Goal: Information Seeking & Learning: Learn about a topic

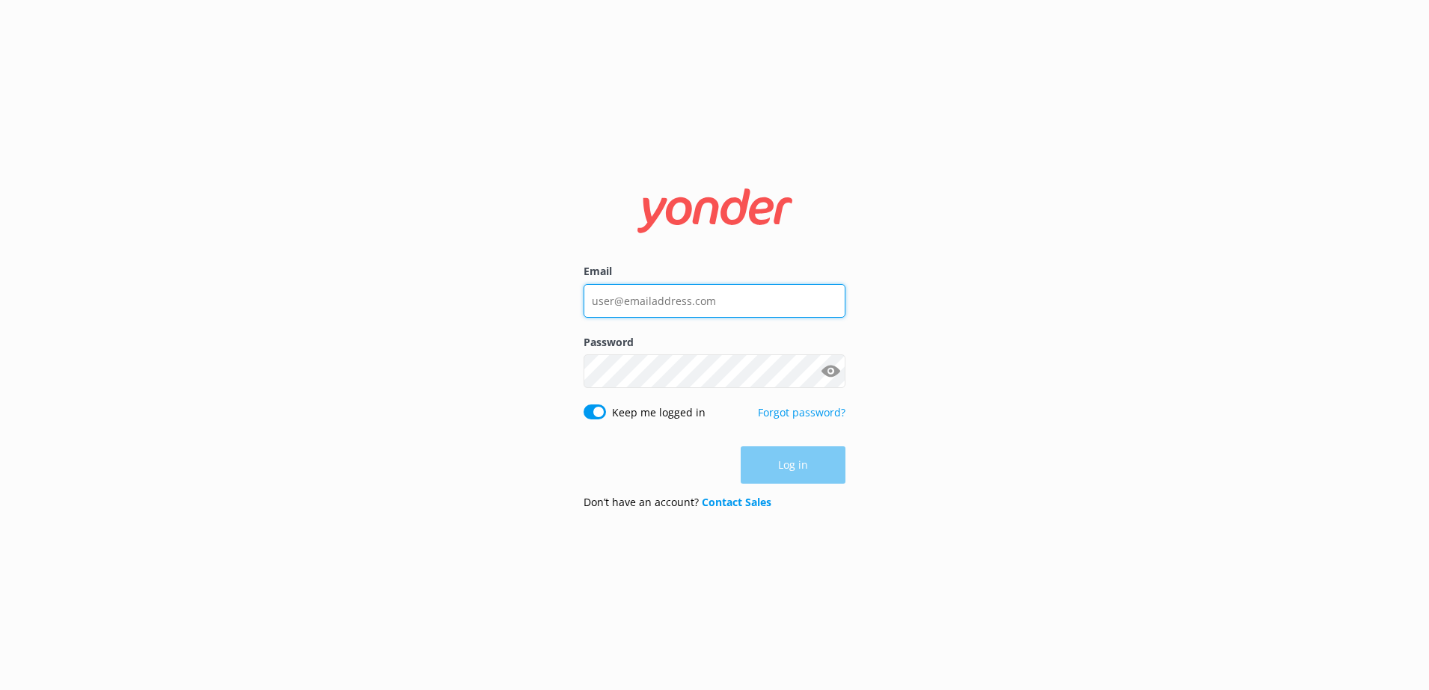
type input "[PERSON_NAME][EMAIL_ADDRESS][PERSON_NAME][DOMAIN_NAME]"
click at [766, 452] on div "Log in" at bounding box center [714, 465] width 262 height 37
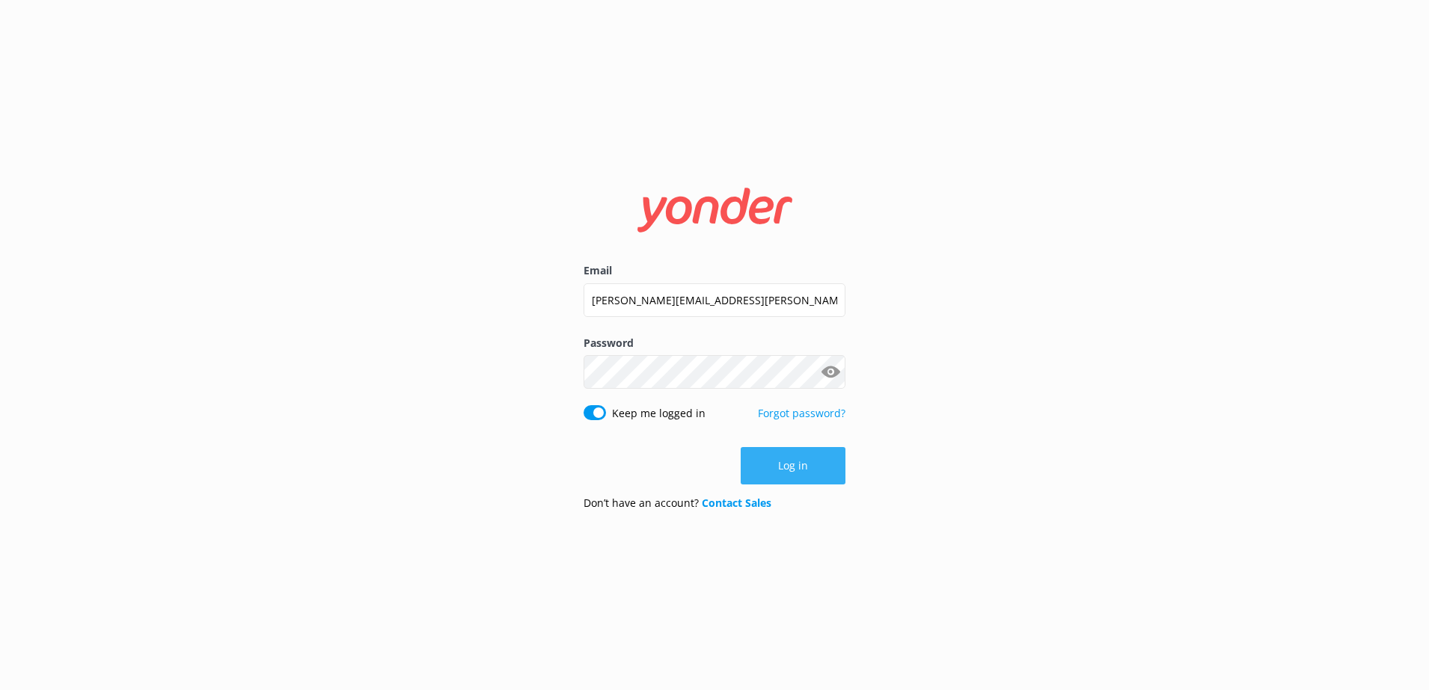
click at [790, 470] on button "Log in" at bounding box center [793, 465] width 105 height 37
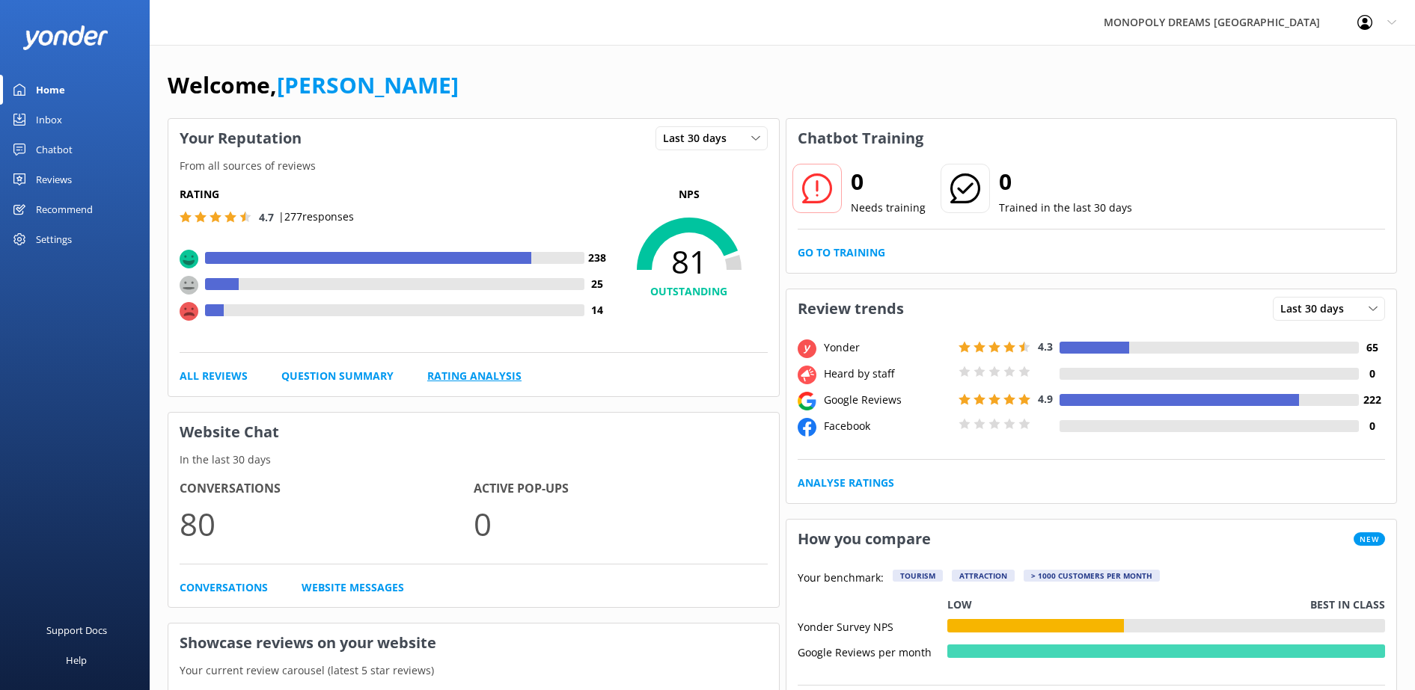
click at [498, 373] on link "Rating Analysis" at bounding box center [474, 376] width 94 height 16
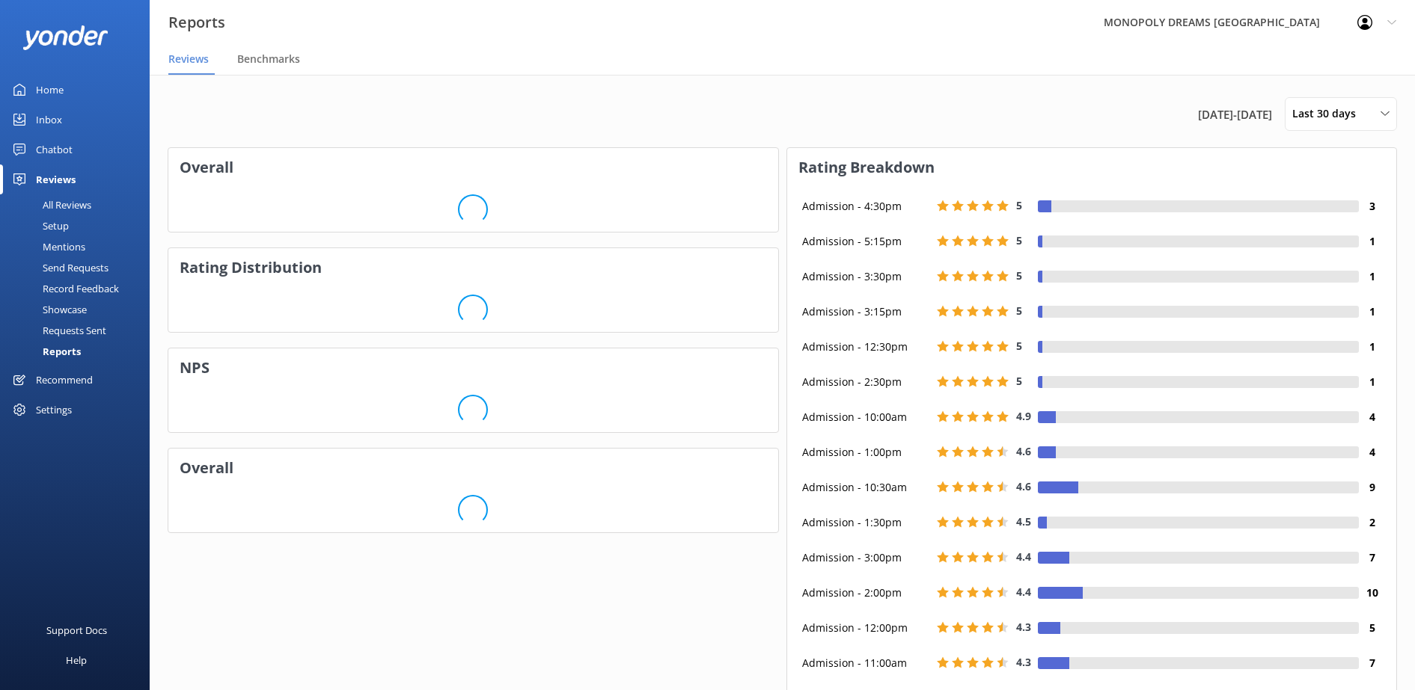
scroll to position [184, 595]
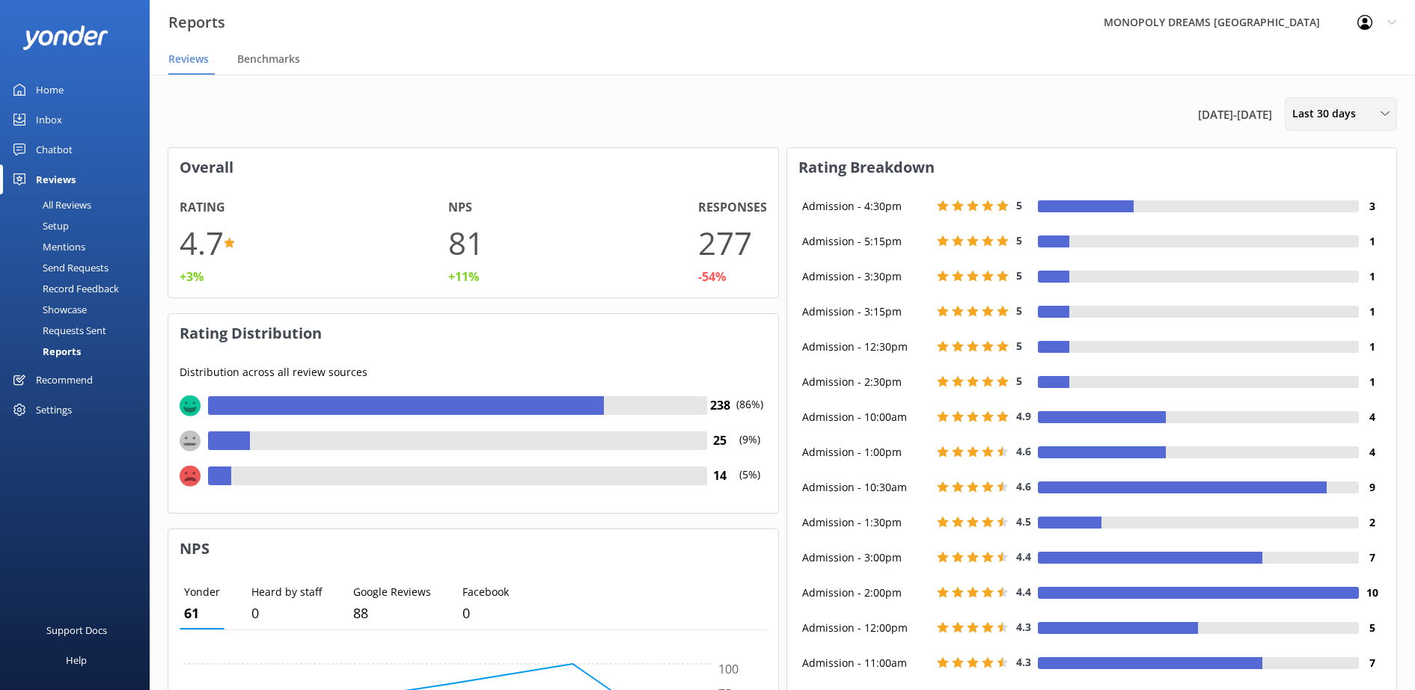
click at [1348, 116] on span "Last 30 days" at bounding box center [1328, 113] width 73 height 16
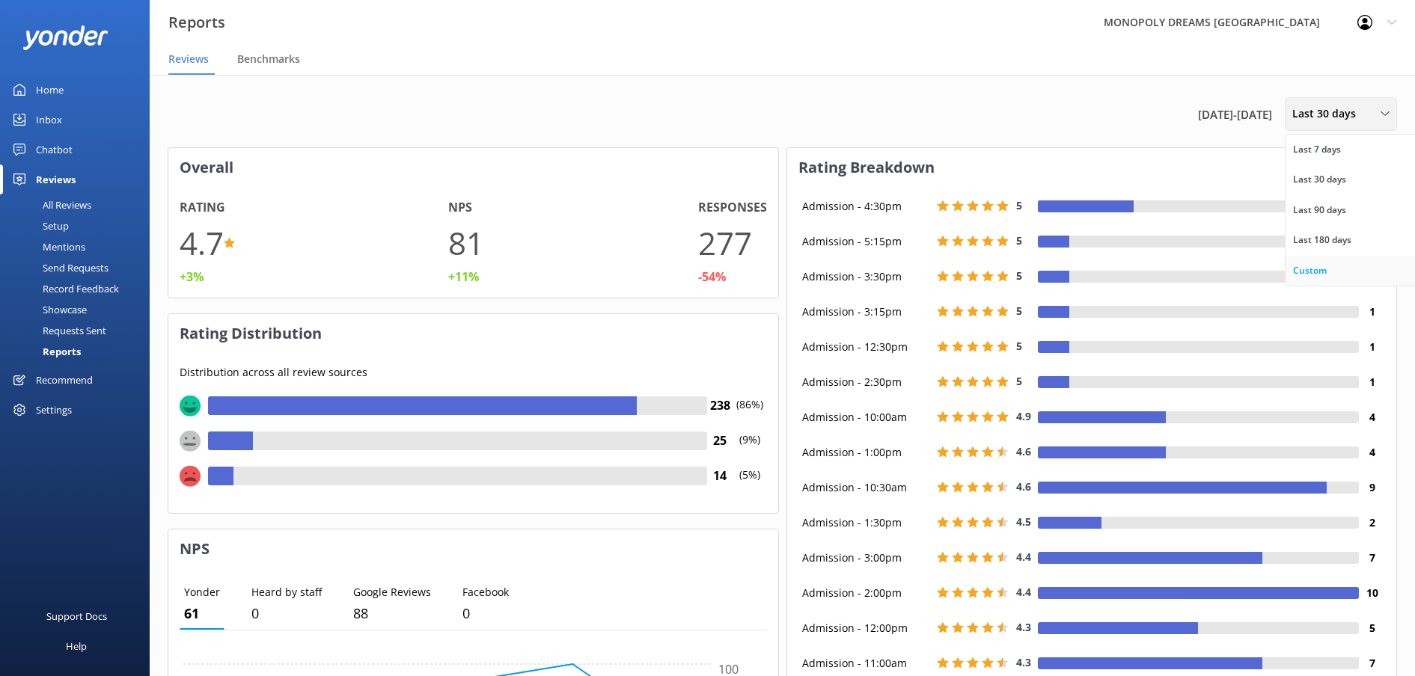
click at [1341, 263] on link "Custom" at bounding box center [1351, 271] width 133 height 30
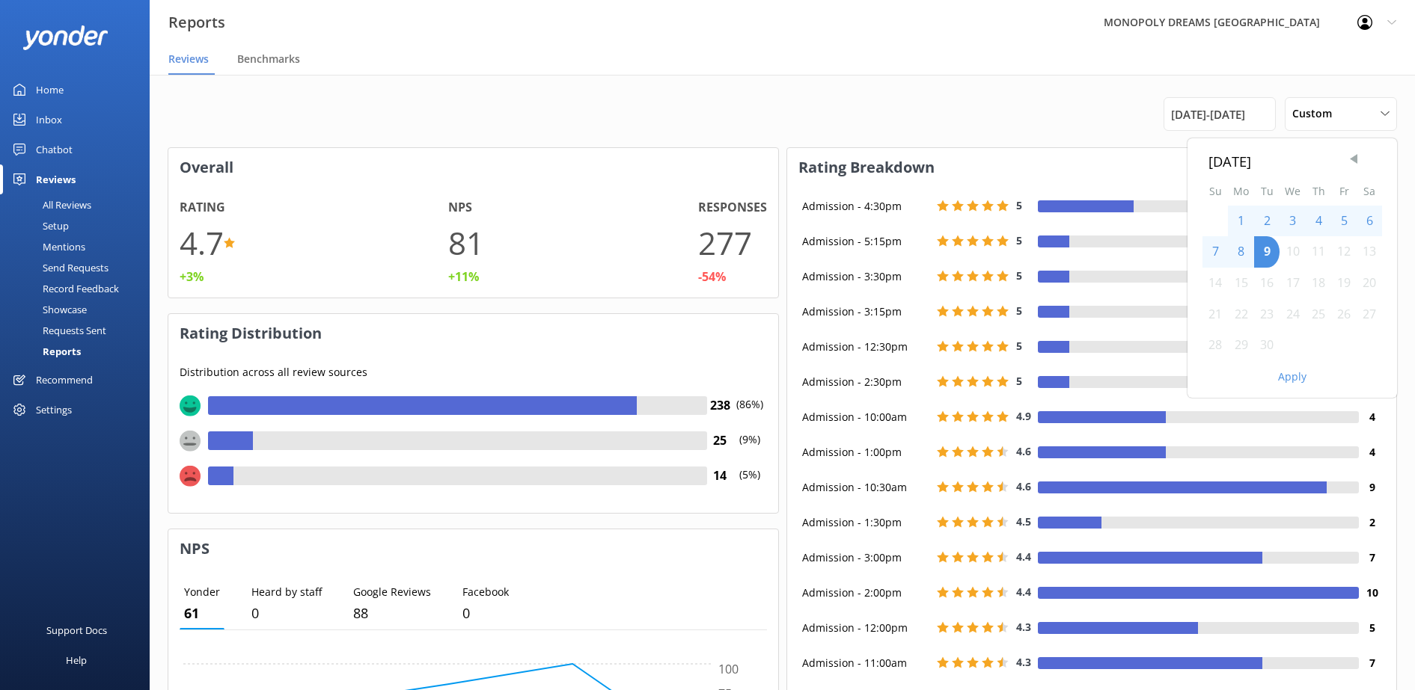
click at [1358, 160] on span "Previous Month" at bounding box center [1353, 159] width 15 height 15
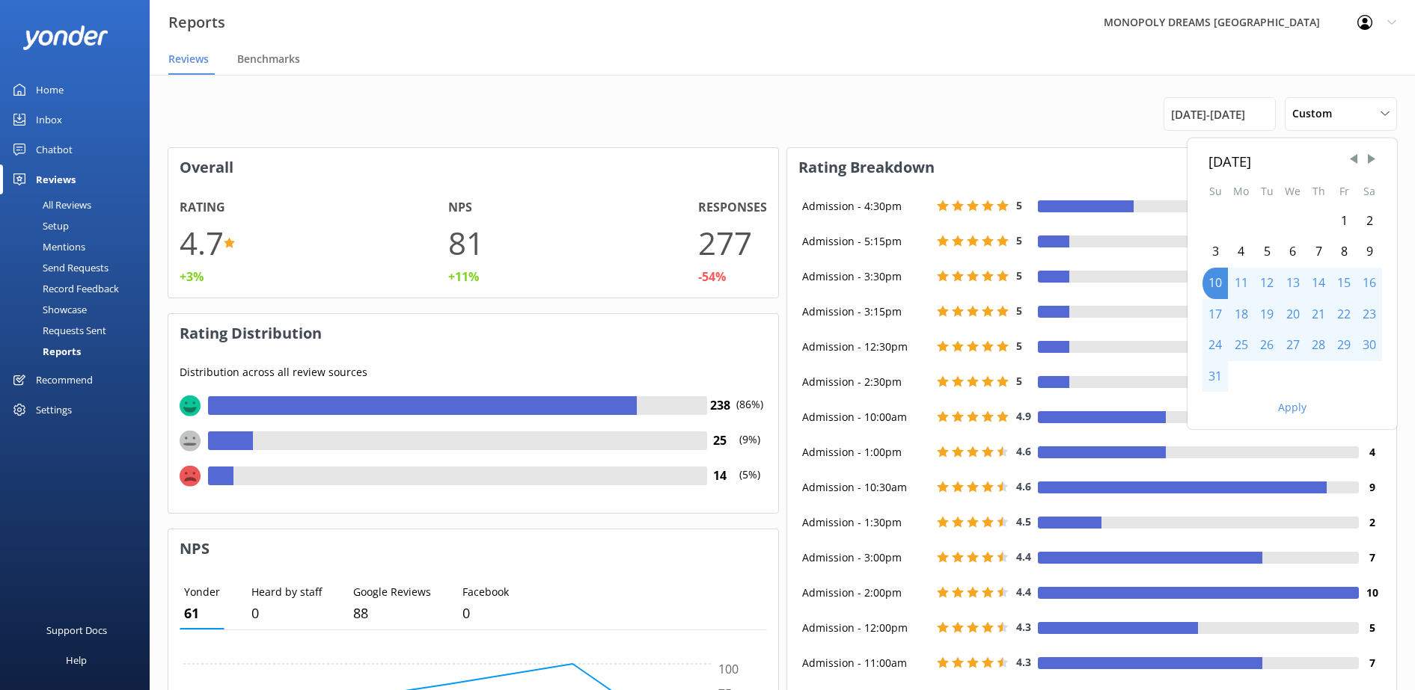
click at [1351, 219] on div "1" at bounding box center [1343, 221] width 25 height 31
click at [1219, 373] on div "31" at bounding box center [1214, 376] width 25 height 31
click at [1285, 410] on button "Apply" at bounding box center [1292, 407] width 28 height 10
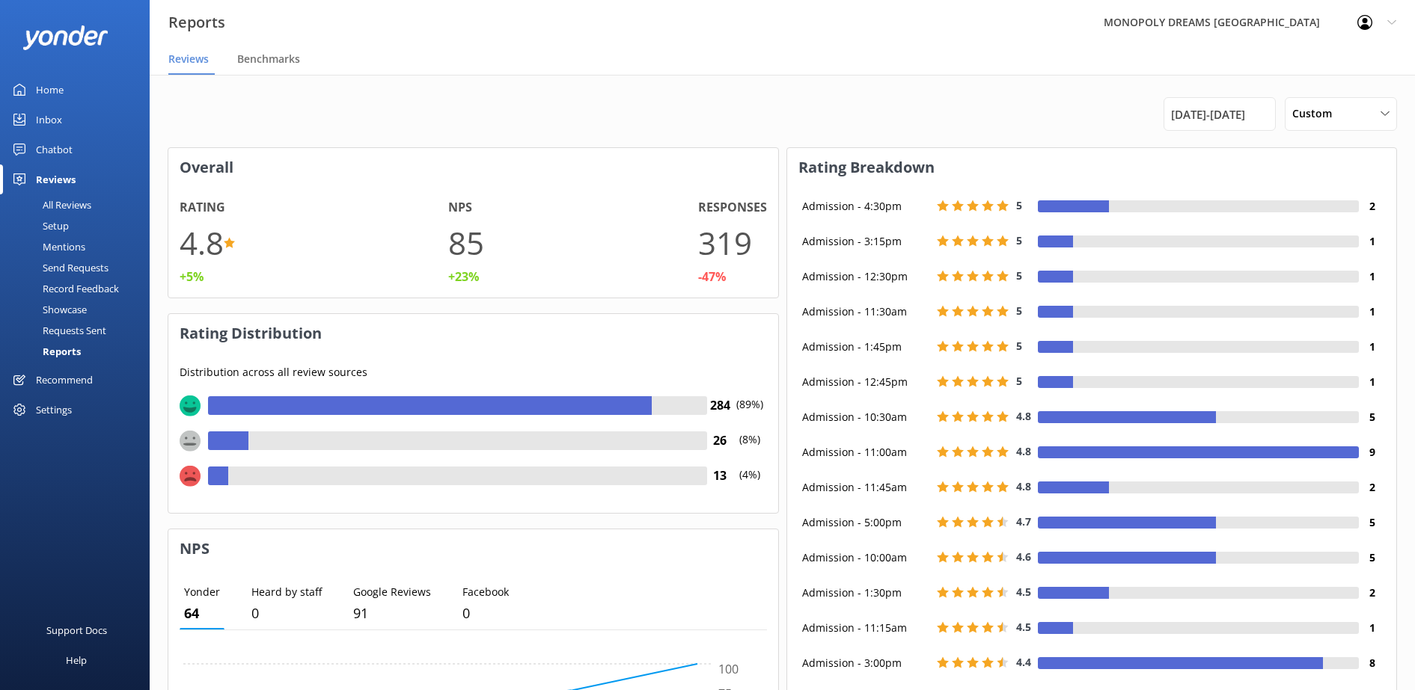
drag, startPoint x: 972, startPoint y: 400, endPoint x: 616, endPoint y: 388, distance: 357.0
drag, startPoint x: 616, startPoint y: 388, endPoint x: 1056, endPoint y: 78, distance: 538.4
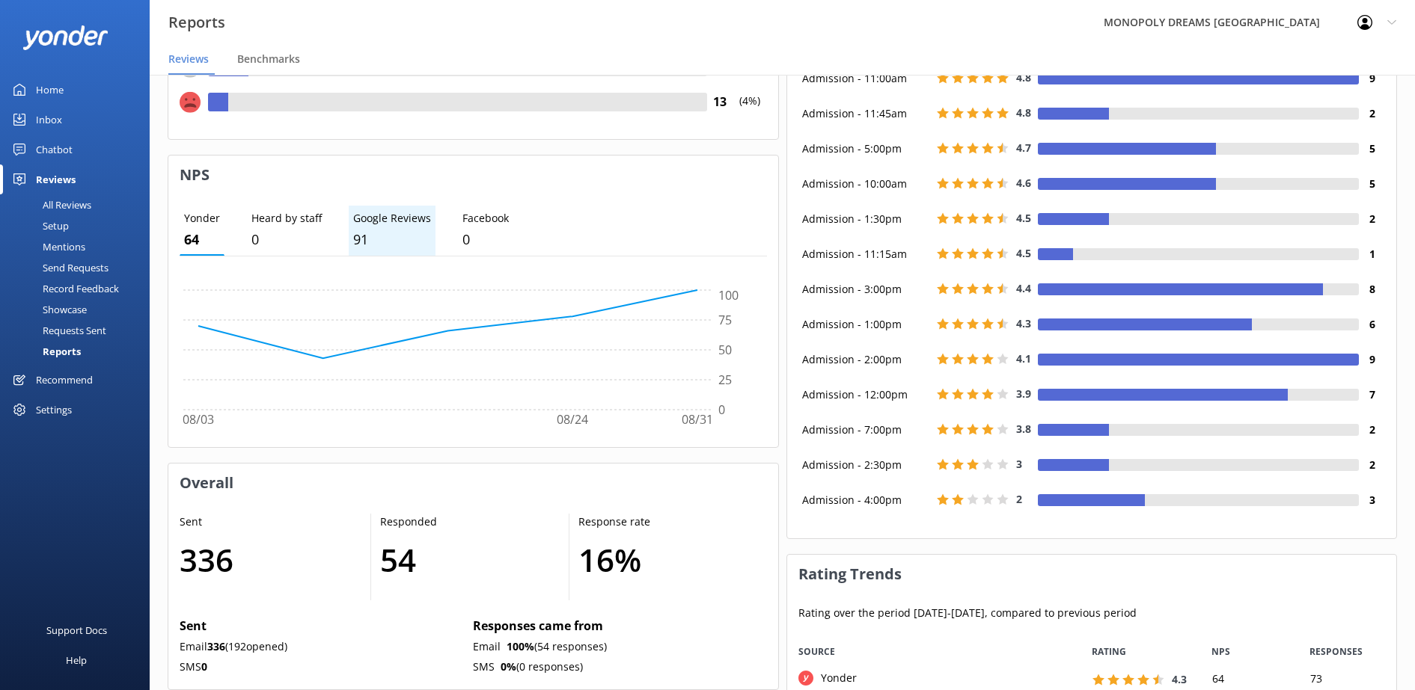
click at [399, 237] on p "91" at bounding box center [392, 240] width 78 height 22
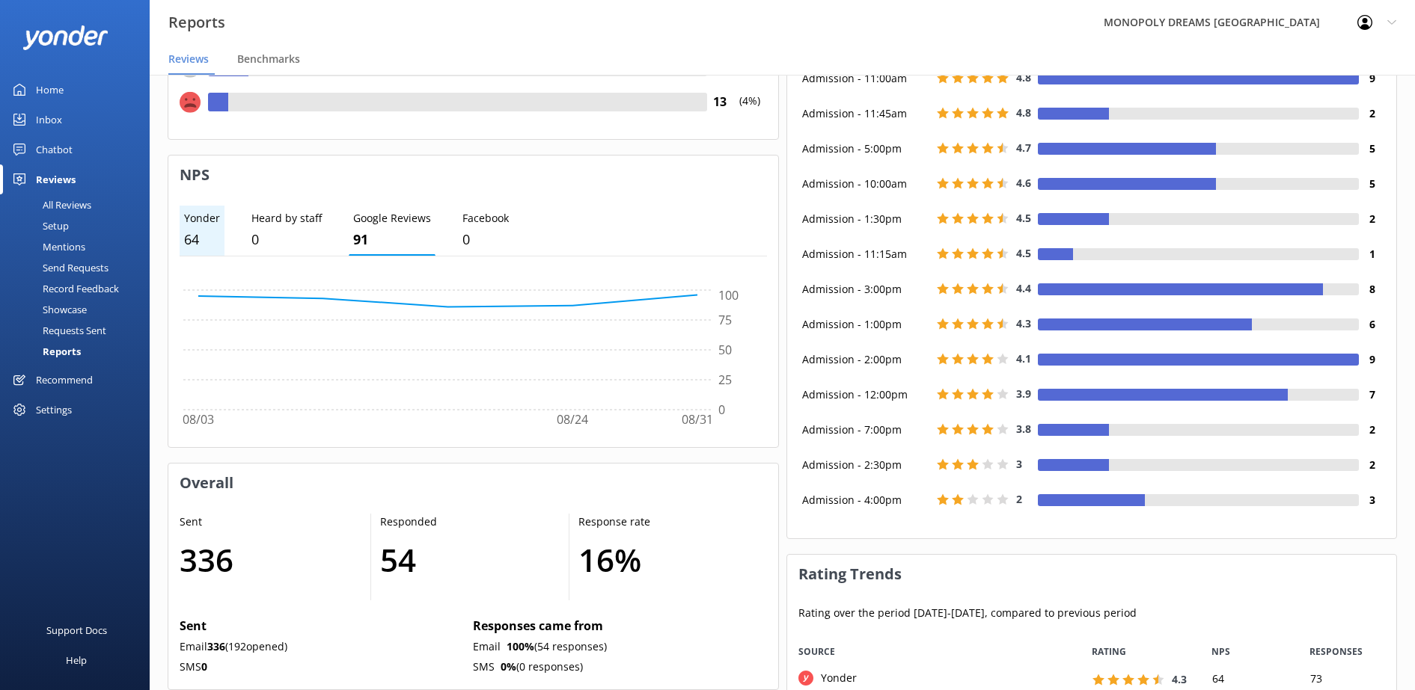
click at [207, 219] on p "Yonder" at bounding box center [202, 218] width 36 height 16
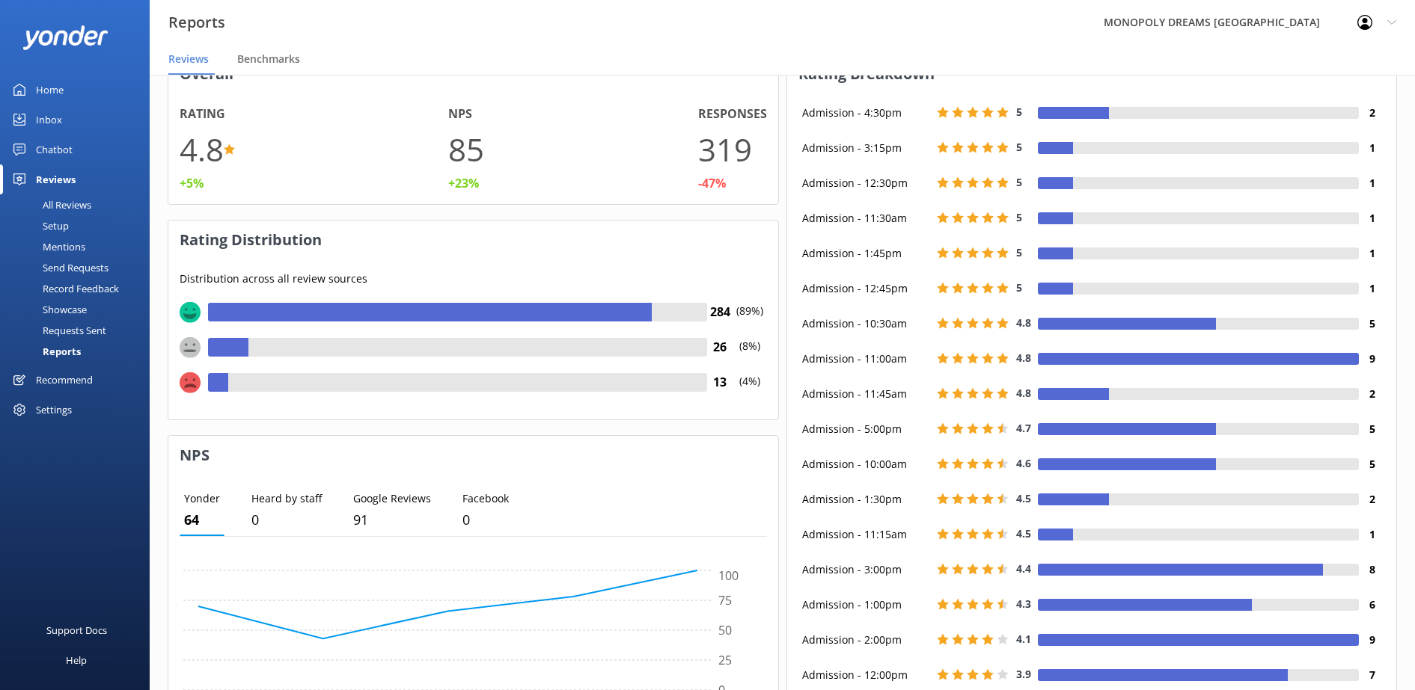
scroll to position [0, 0]
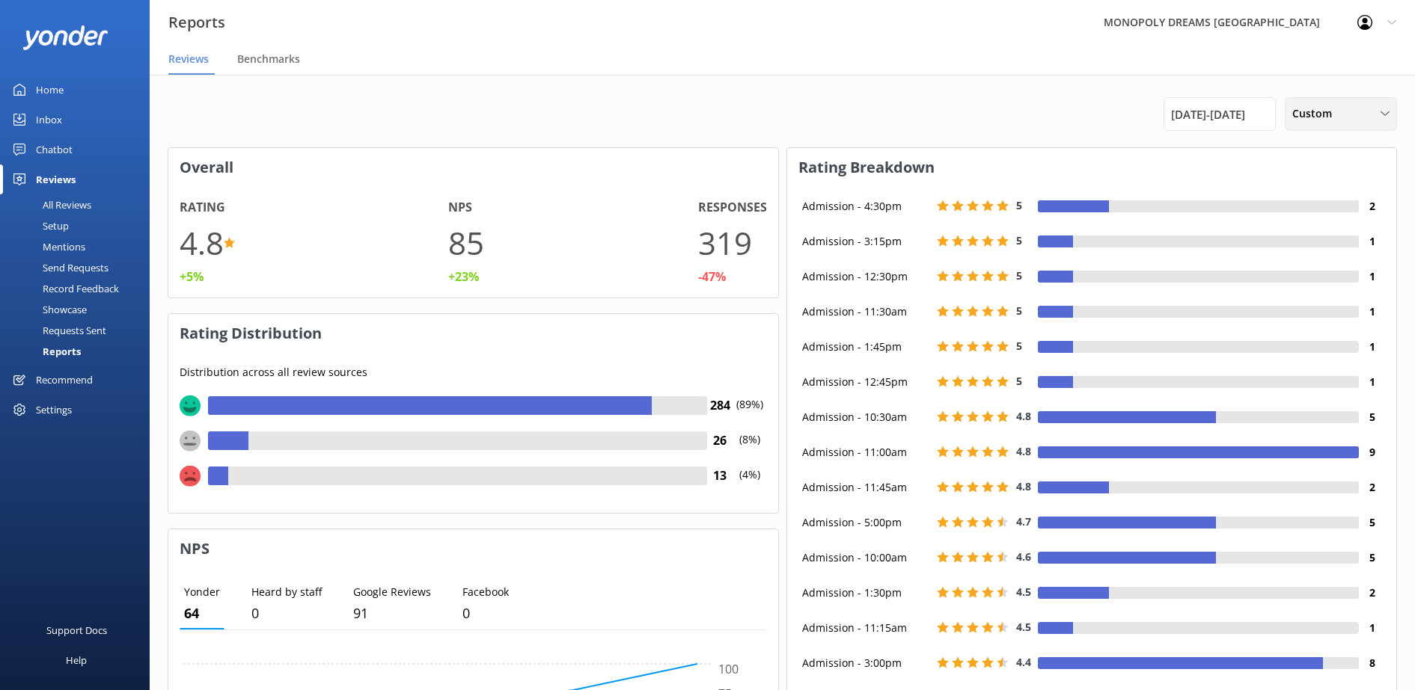
click at [1299, 114] on span "Custom" at bounding box center [1316, 113] width 49 height 16
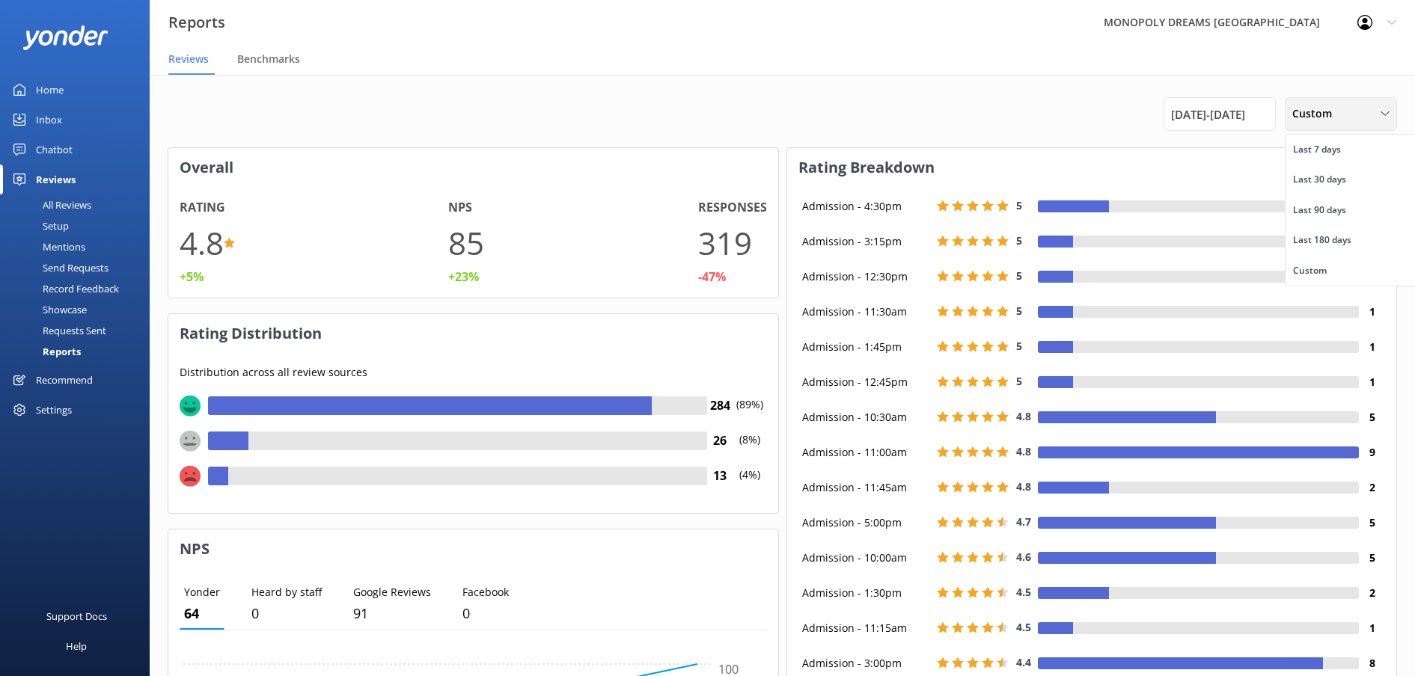
click at [1303, 114] on span "Custom" at bounding box center [1316, 113] width 49 height 16
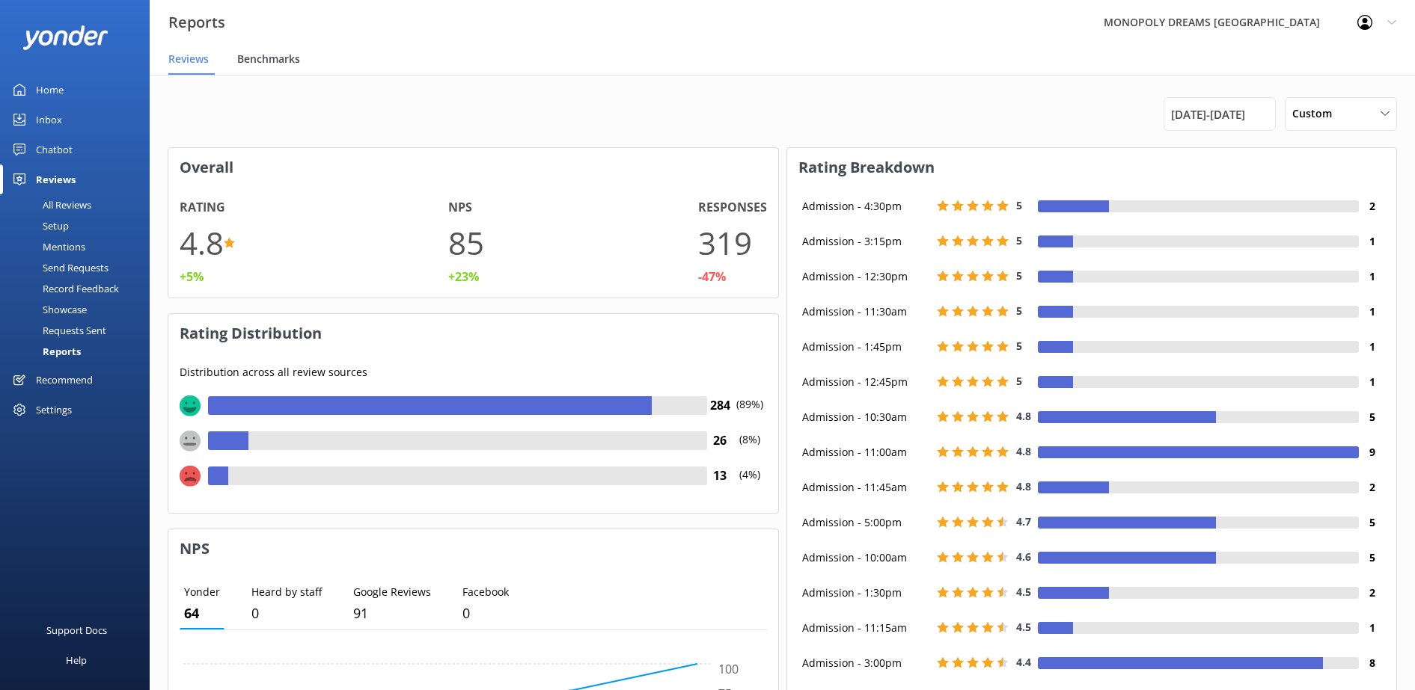
click at [275, 58] on span "Benchmarks" at bounding box center [268, 59] width 63 height 15
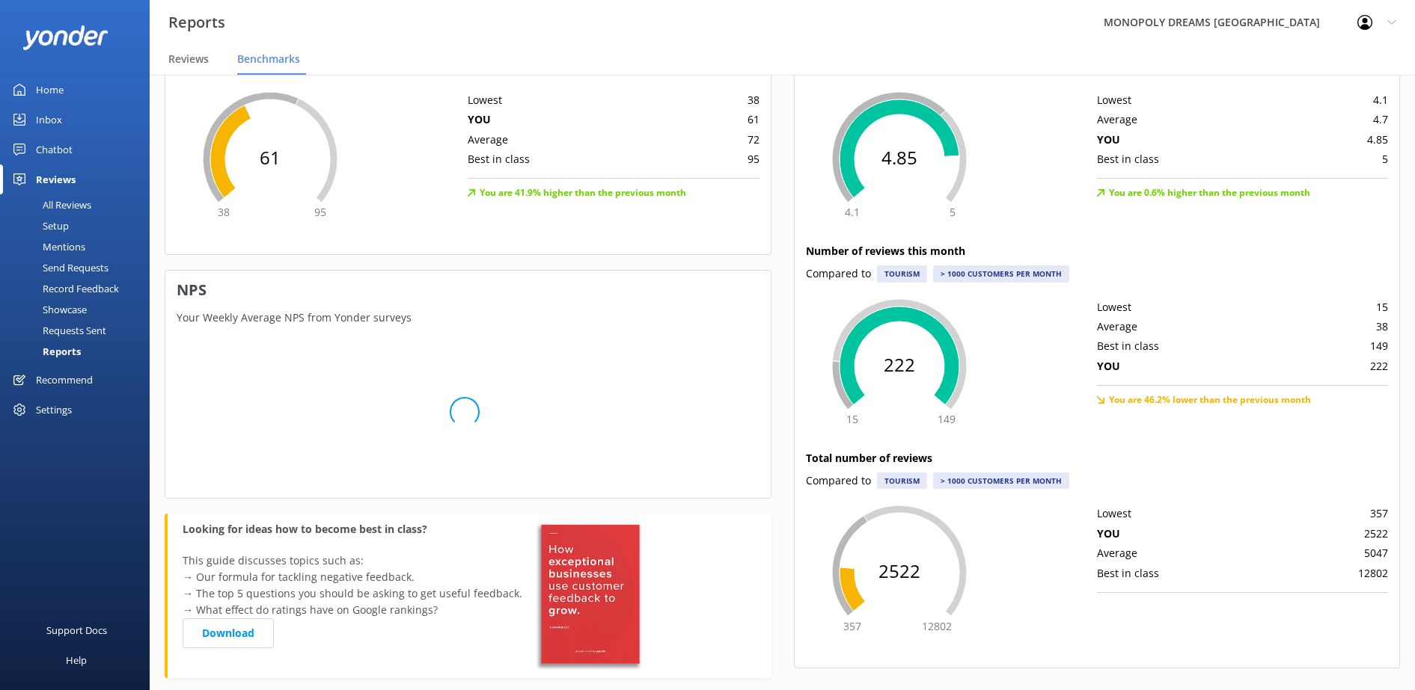
scroll to position [187, 0]
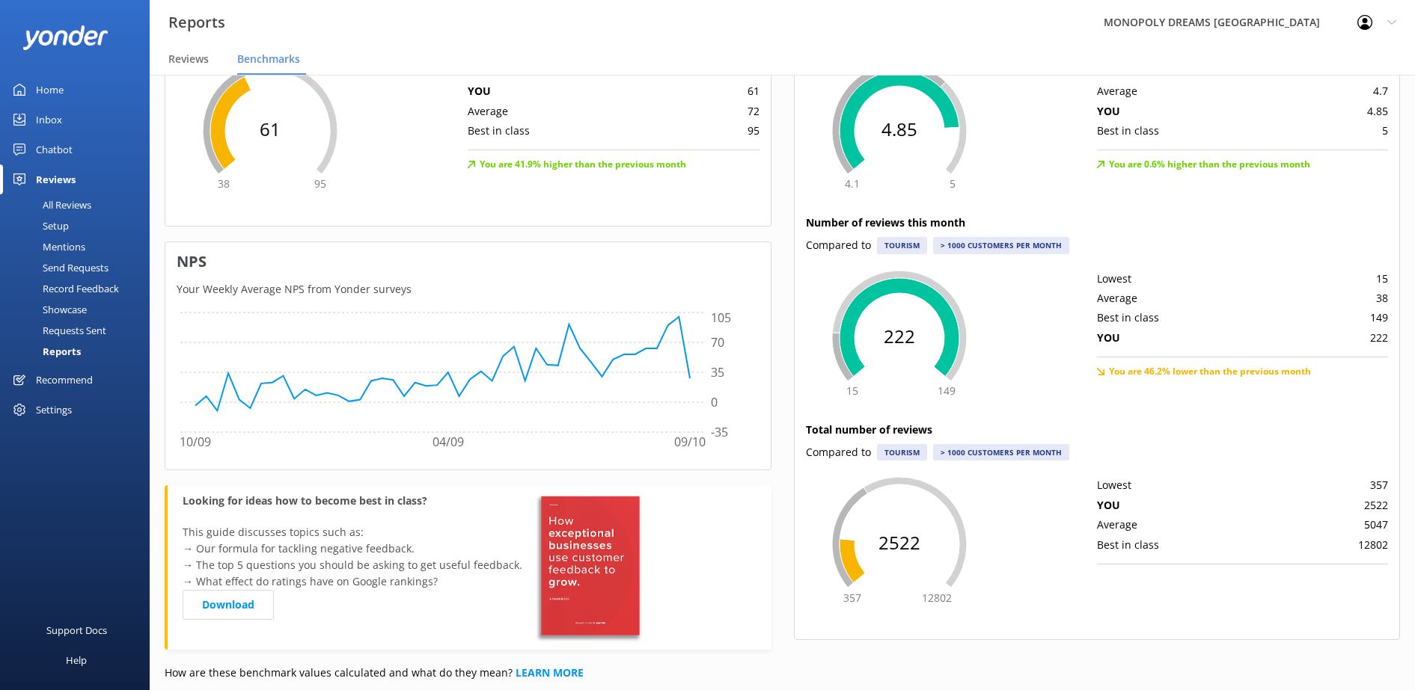
click at [1033, 452] on div "> 1000 customers per month" at bounding box center [1001, 452] width 136 height 16
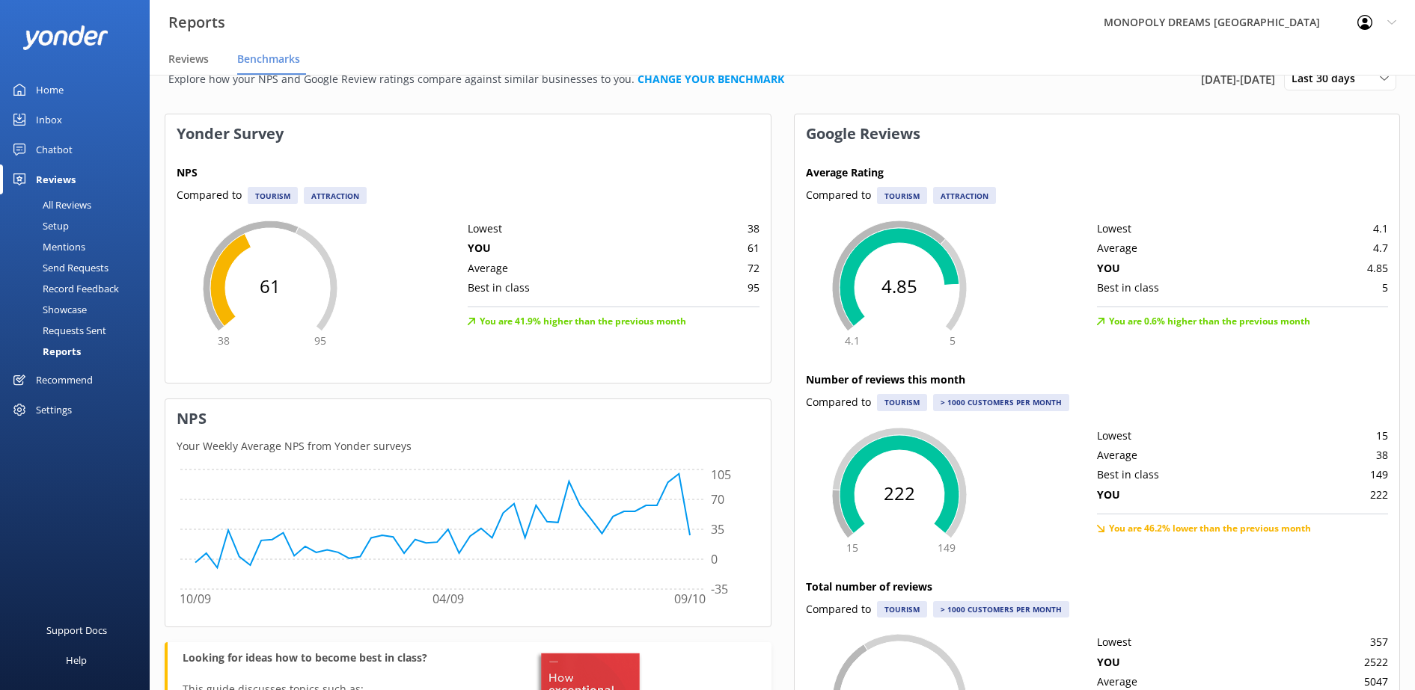
scroll to position [0, 0]
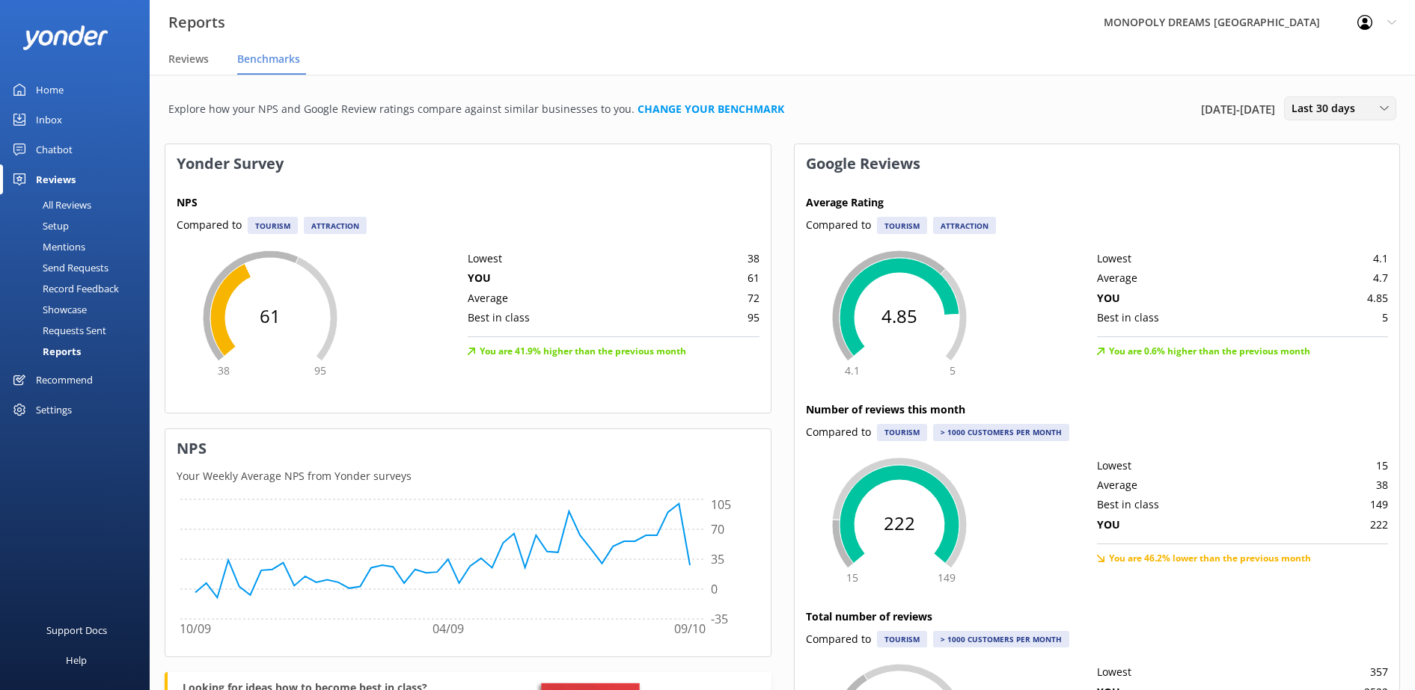
click at [1361, 108] on span "Last 30 days" at bounding box center [1327, 108] width 73 height 16
click at [1253, 114] on span "[DATE] - [DATE]" at bounding box center [1238, 109] width 74 height 18
click at [1382, 132] on div "Explore how your NPS and Google Review ratings compare against similar business…" at bounding box center [782, 117] width 1235 height 54
click at [1367, 114] on div "Last 30 days" at bounding box center [1339, 108] width 105 height 16
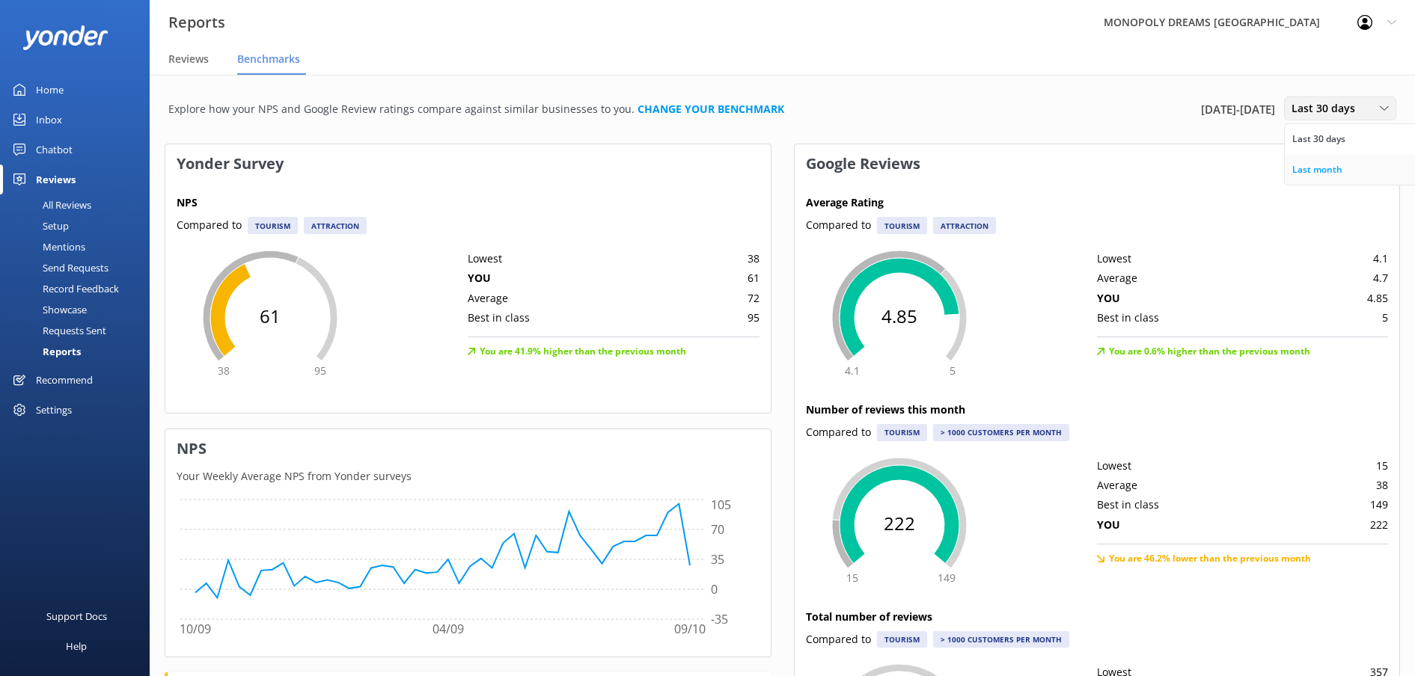
click at [1335, 159] on link "Last month" at bounding box center [1350, 170] width 133 height 30
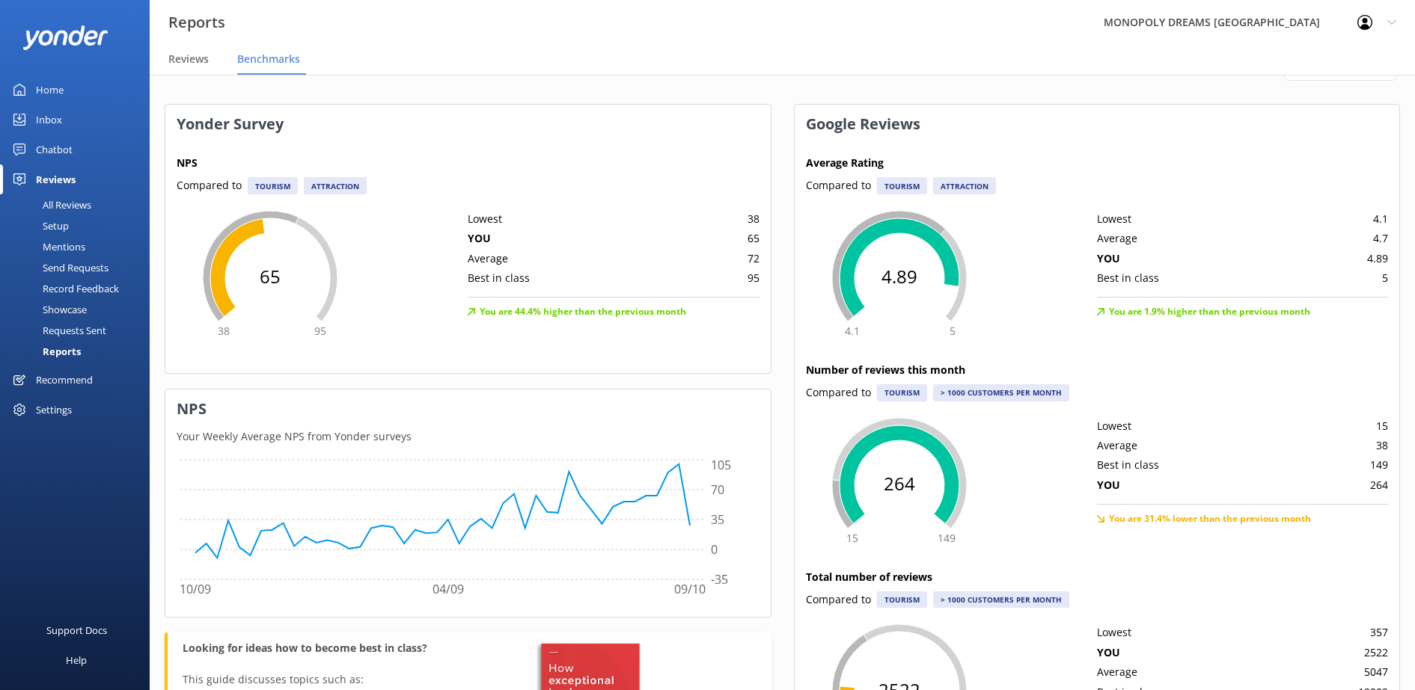
scroll to position [37, 0]
